Goal: Task Accomplishment & Management: Complete application form

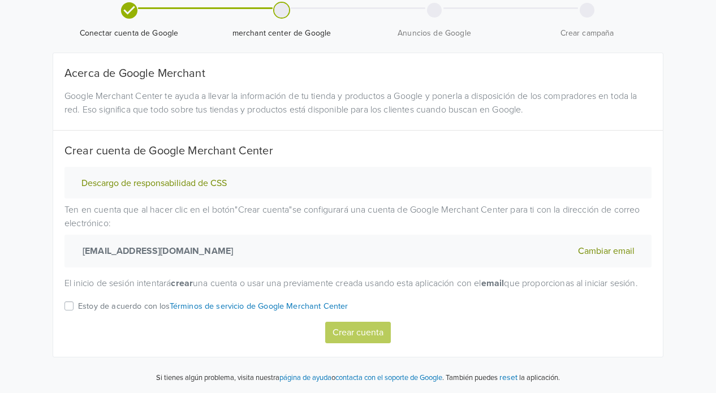
scroll to position [57, 0]
click at [78, 308] on label "Estoy de acuerdo con los Términos de servicio de Google Merchant Center" at bounding box center [213, 310] width 270 height 22
click at [0, 0] on input "Estoy de acuerdo con los Términos de servicio de Google Merchant Center" at bounding box center [0, 0] width 0 height 0
click at [361, 329] on button "Crear cuenta" at bounding box center [358, 333] width 66 height 22
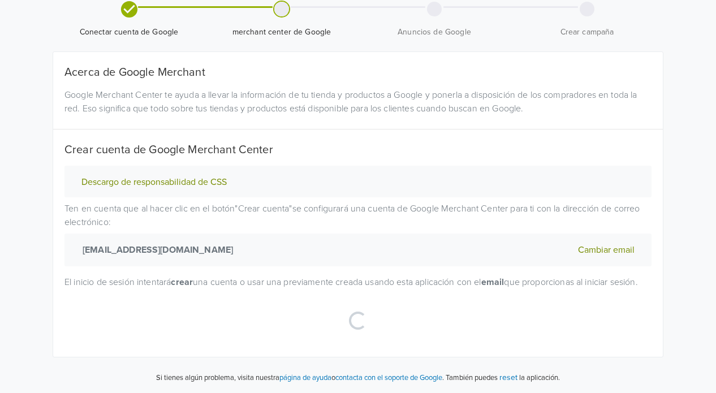
select select "co"
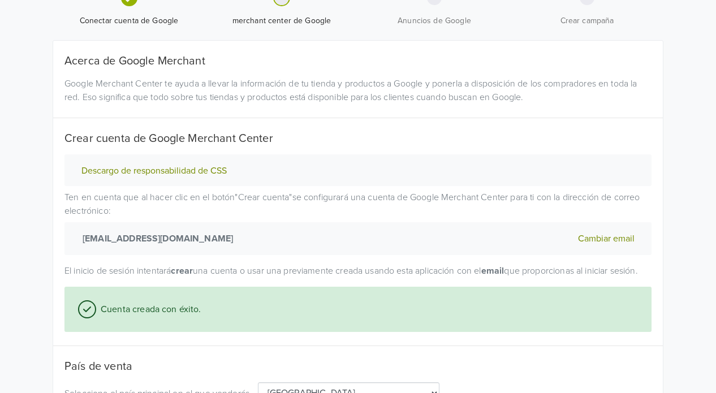
scroll to position [165, 0]
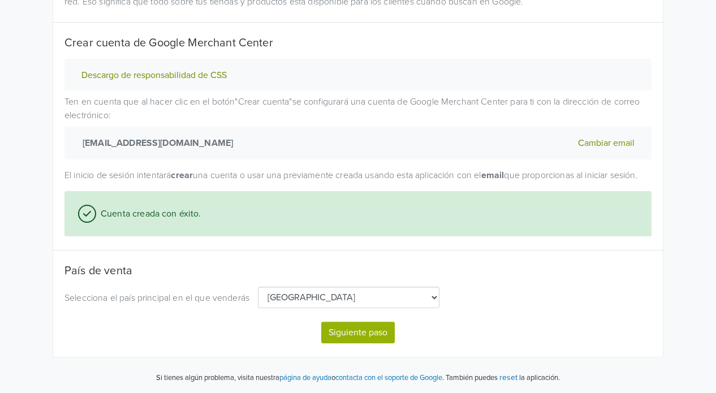
click at [346, 333] on button "Siguiente paso" at bounding box center [358, 333] width 74 height 22
select select "co"
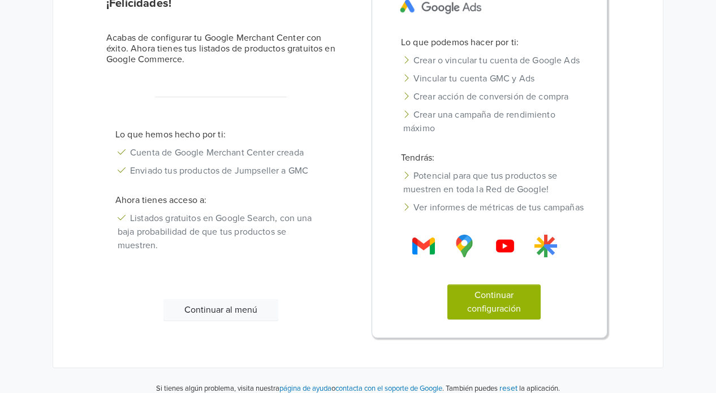
scroll to position [152, 0]
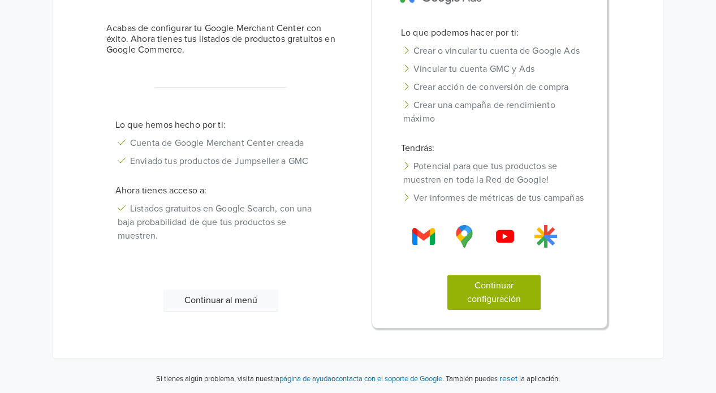
click at [497, 293] on button "Continuar configuración" at bounding box center [495, 292] width 94 height 35
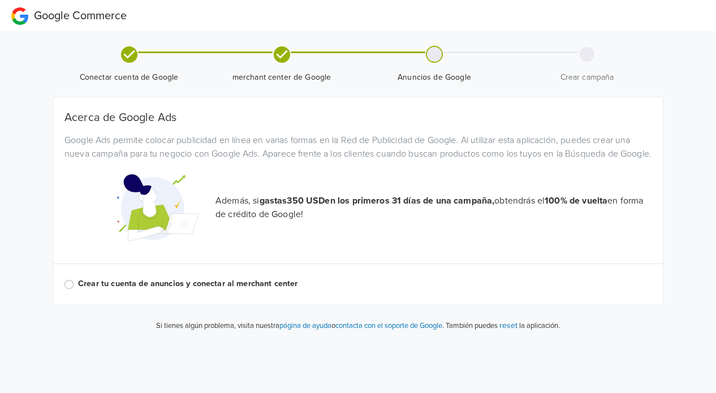
scroll to position [0, 0]
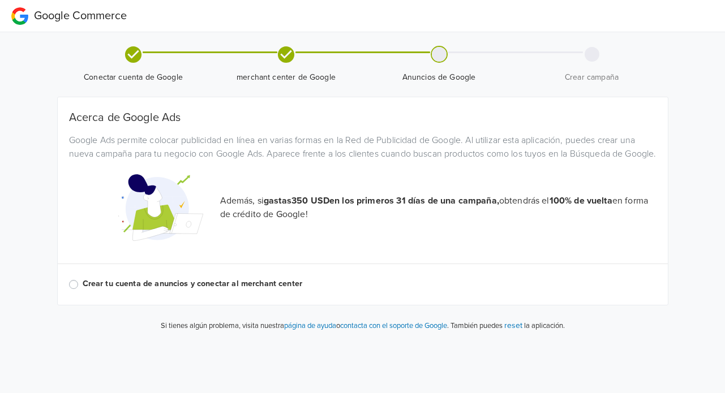
click at [83, 290] on label "Crear tu cuenta de anuncios y conectar al merchant center" at bounding box center [370, 284] width 574 height 12
click at [0, 0] on input "Crear tu cuenta de anuncios y conectar al merchant center" at bounding box center [0, 0] width 0 height 0
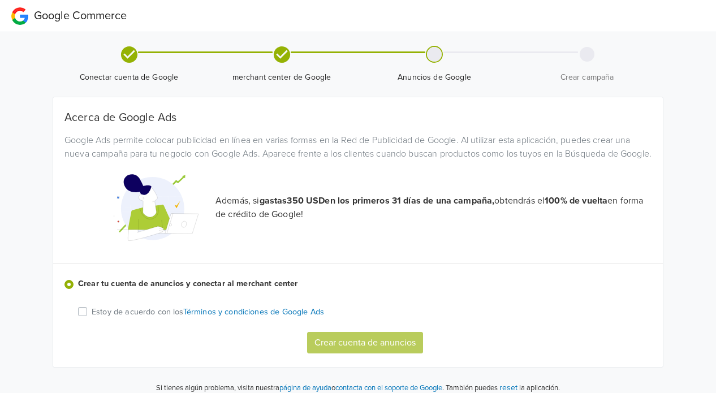
scroll to position [23, 0]
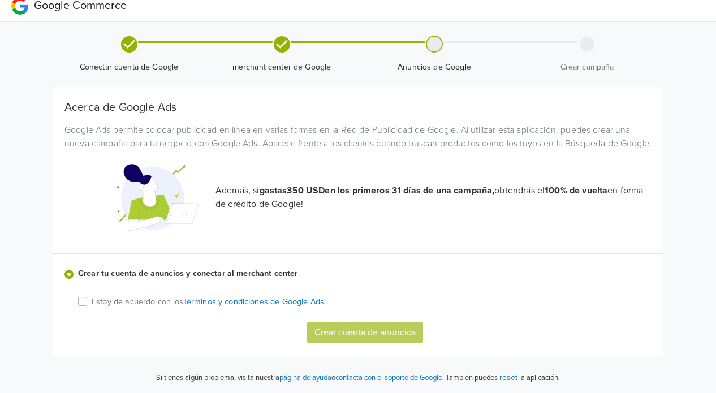
click at [87, 300] on div "Estoy de acuerdo con los Términos y condiciones de Google Ads" at bounding box center [365, 302] width 574 height 14
click at [92, 304] on label "Estoy de acuerdo con los Términos y condiciones de Google Ads" at bounding box center [208, 301] width 233 height 13
click at [0, 0] on input "Estoy de acuerdo con los Términos y condiciones de Google Ads" at bounding box center [0, 0] width 0 height 0
click at [352, 334] on button "Crear cuenta de anuncios" at bounding box center [365, 333] width 116 height 22
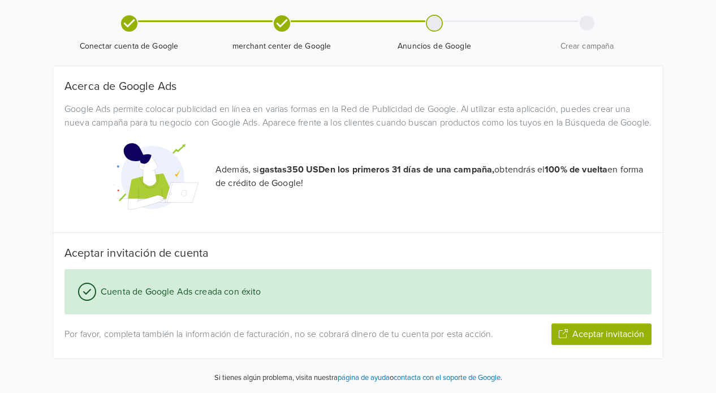
scroll to position [93, 0]
click at [610, 338] on button "Aceptar invitación" at bounding box center [602, 335] width 100 height 22
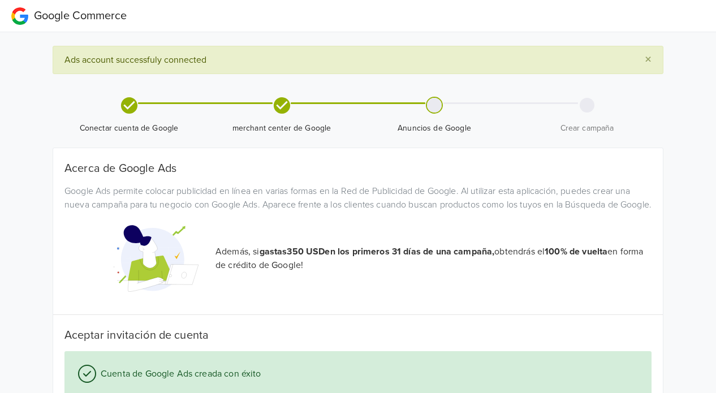
scroll to position [96, 0]
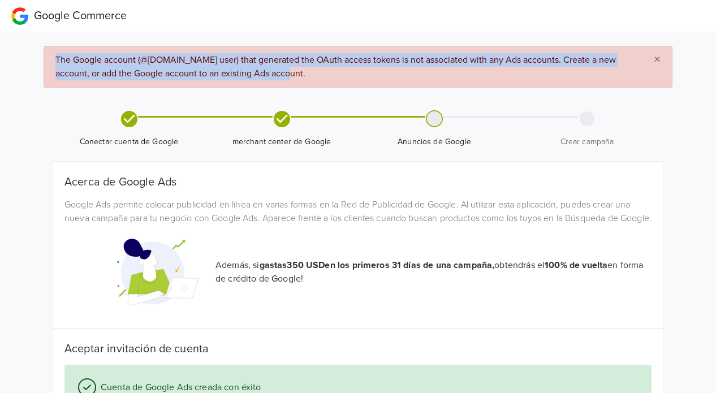
drag, startPoint x: 57, startPoint y: 56, endPoint x: 258, endPoint y: 78, distance: 202.6
click at [258, 78] on span "The Google account (@gmail.com user) that generated the OAuth access tokens is …" at bounding box center [335, 66] width 561 height 25
copy span "The Google account (@gmail.com user) that generated the OAuth access tokens is …"
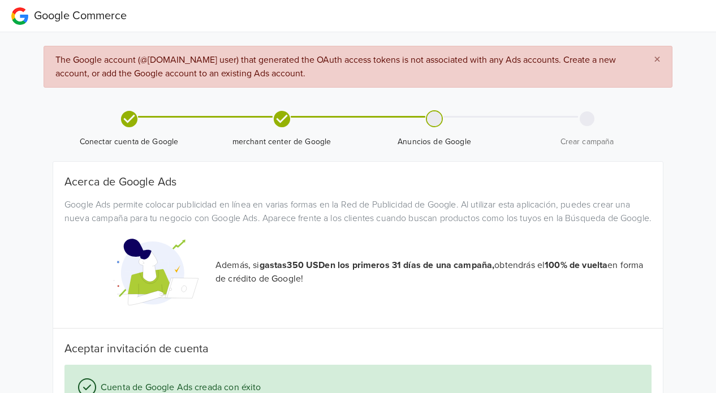
click at [319, 173] on div "Acerca de Google Ads Google Ads permite colocar publicidad en línea en varias f…" at bounding box center [358, 308] width 610 height 293
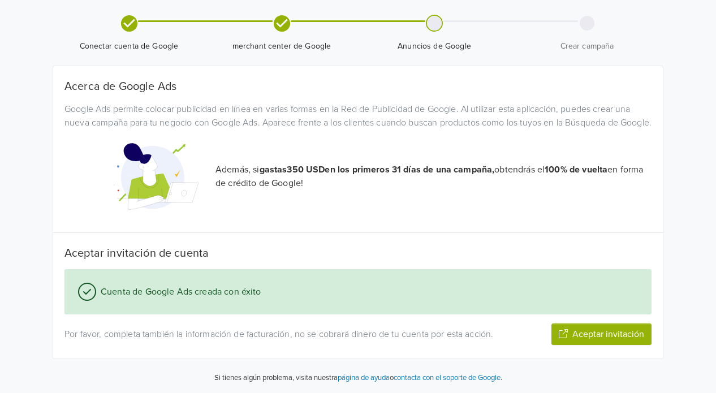
scroll to position [108, 0]
click at [431, 16] on div at bounding box center [434, 23] width 15 height 15
click at [581, 333] on button "Aceptar invitación" at bounding box center [602, 335] width 100 height 22
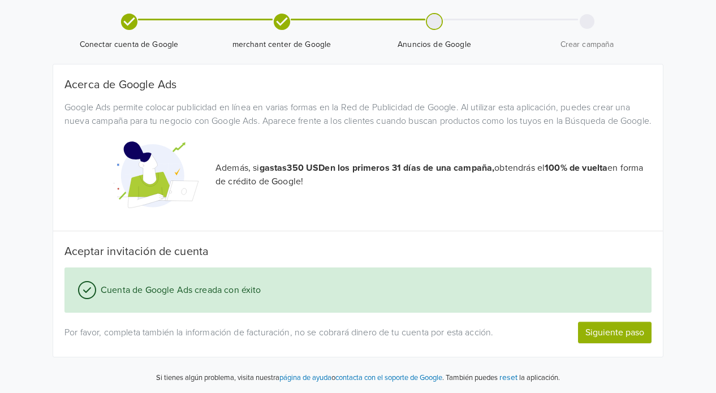
scroll to position [0, 0]
